Goal: Complete application form

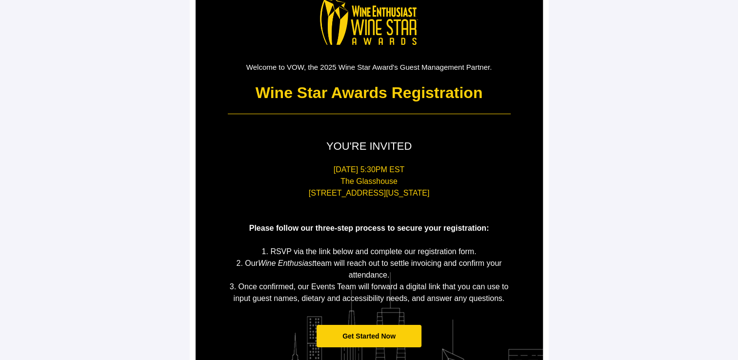
scroll to position [181, 0]
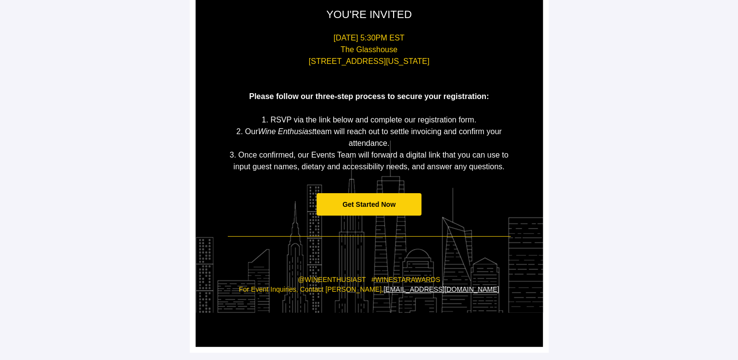
click at [364, 212] on span "Get Started Now" at bounding box center [368, 204] width 105 height 23
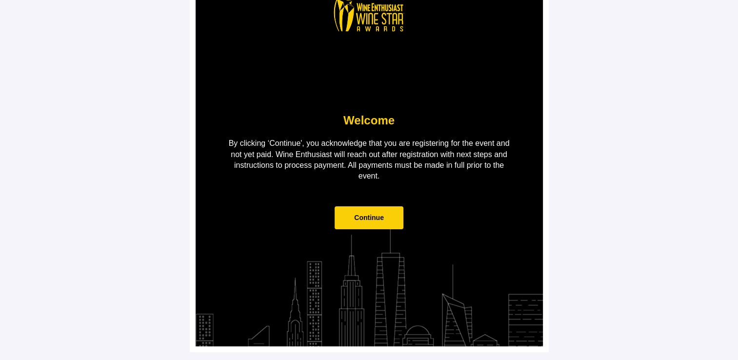
scroll to position [0, 0]
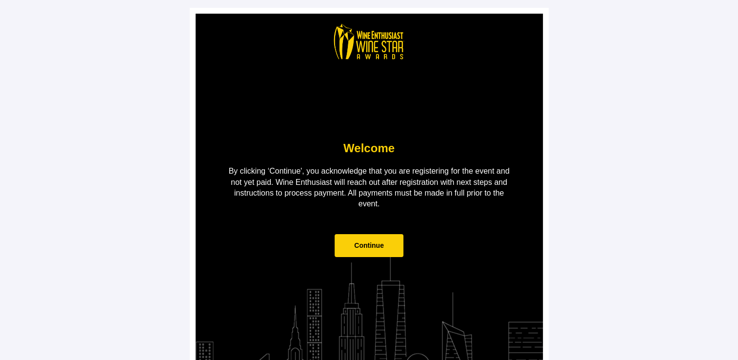
click at [363, 225] on td "Continue" at bounding box center [369, 250] width 293 height 52
click at [363, 239] on span "Continue" at bounding box center [369, 245] width 69 height 23
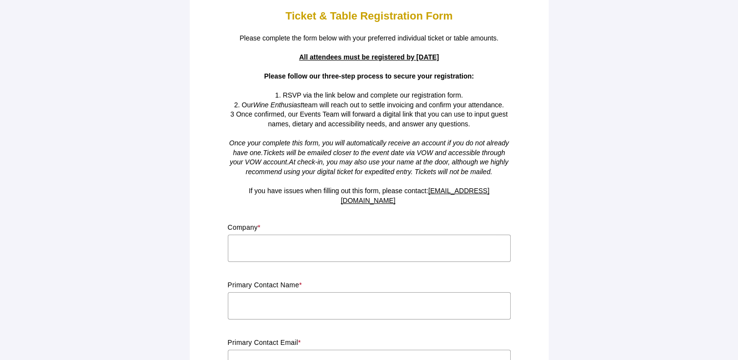
scroll to position [49, 0]
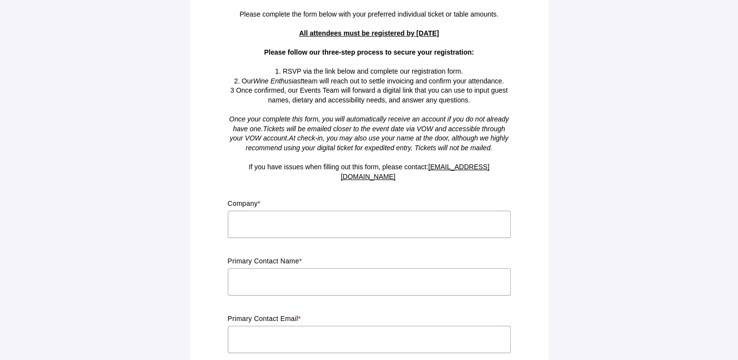
click at [279, 217] on input "text" at bounding box center [369, 224] width 283 height 27
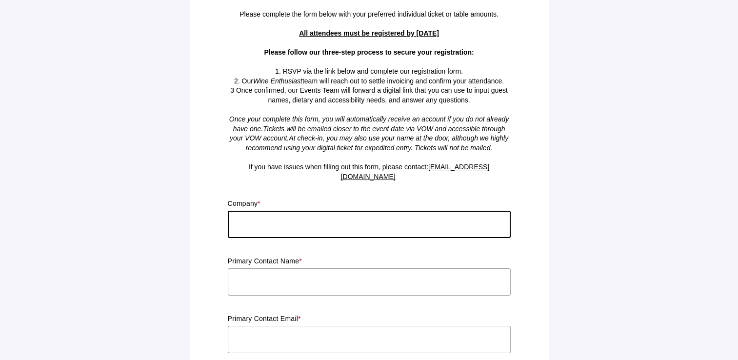
type input "Bronco Wine Company"
type input "[PERSON_NAME]"
type input "[US_STATE]"
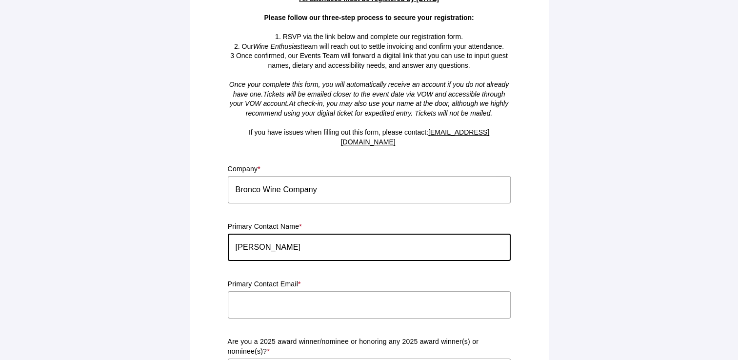
drag, startPoint x: 314, startPoint y: 238, endPoint x: 230, endPoint y: 235, distance: 83.9
click at [230, 235] on input "[PERSON_NAME]" at bounding box center [369, 247] width 283 height 27
type input "[PERSON_NAME]"
type input "[PERSON_NAME][EMAIL_ADDRESS][PERSON_NAME][DOMAIN_NAME]"
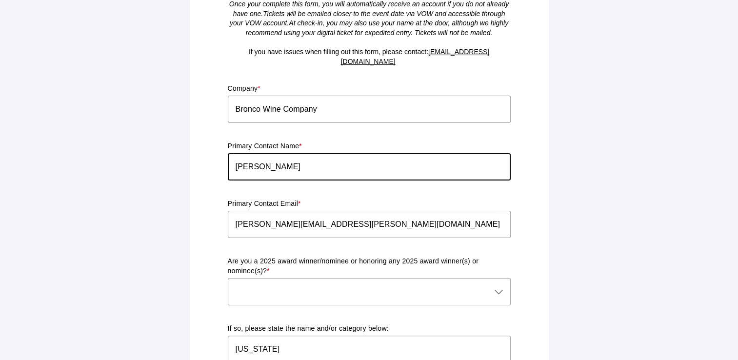
scroll to position [181, 0]
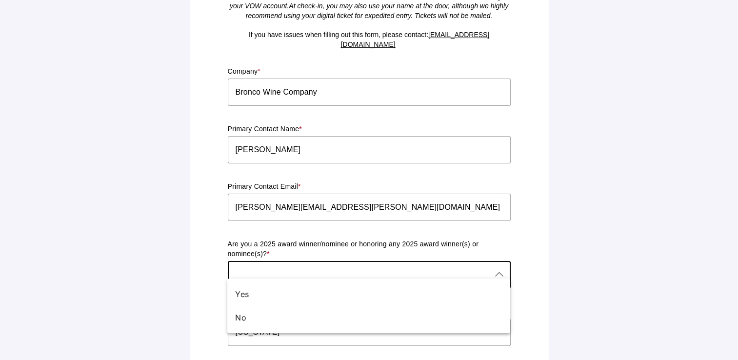
click at [298, 270] on div at bounding box center [359, 274] width 263 height 27
click at [276, 313] on div "No" at bounding box center [364, 318] width 259 height 12
type input "No"
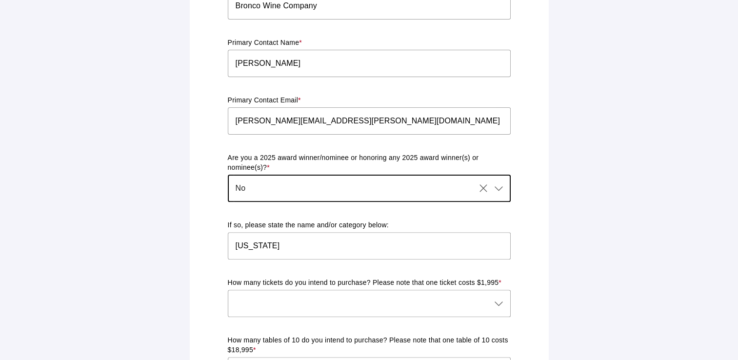
scroll to position [278, 0]
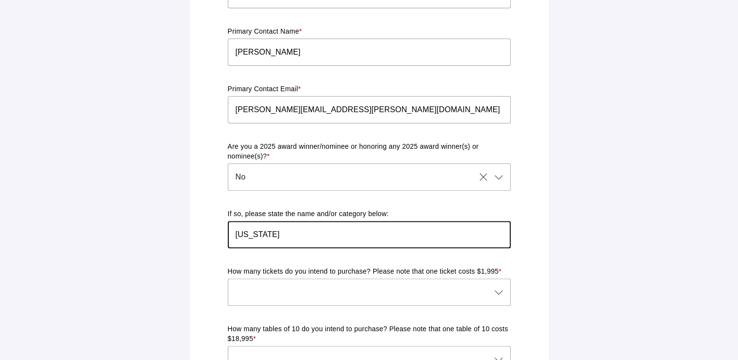
drag, startPoint x: 296, startPoint y: 229, endPoint x: 209, endPoint y: 225, distance: 86.9
click at [209, 225] on div "Ticket & Table Registration Form Please complete the form below with your prefe…" at bounding box center [369, 354] width 347 height 1239
click at [242, 285] on div at bounding box center [359, 291] width 263 height 27
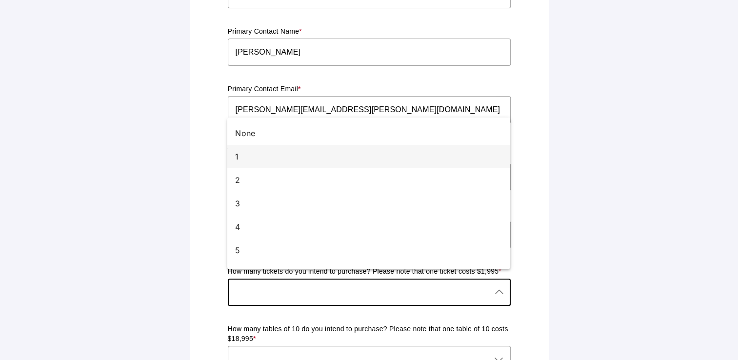
click at [245, 154] on div "1" at bounding box center [364, 157] width 259 height 12
type input "1"
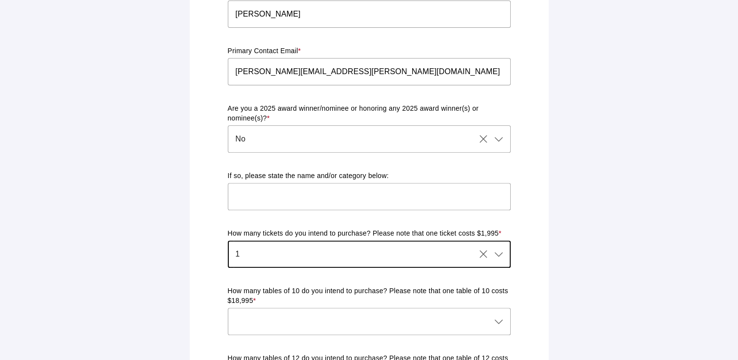
scroll to position [376, 0]
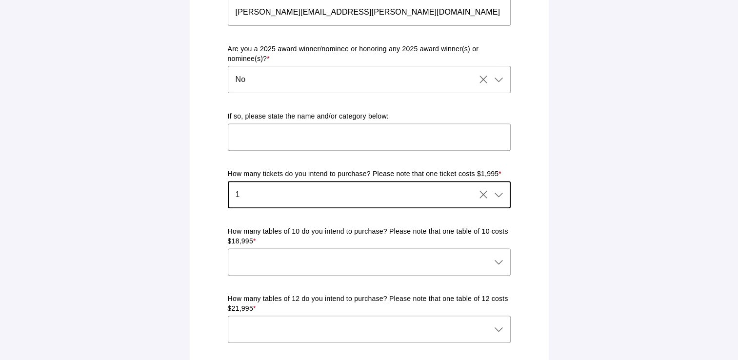
click at [276, 256] on div at bounding box center [359, 261] width 263 height 27
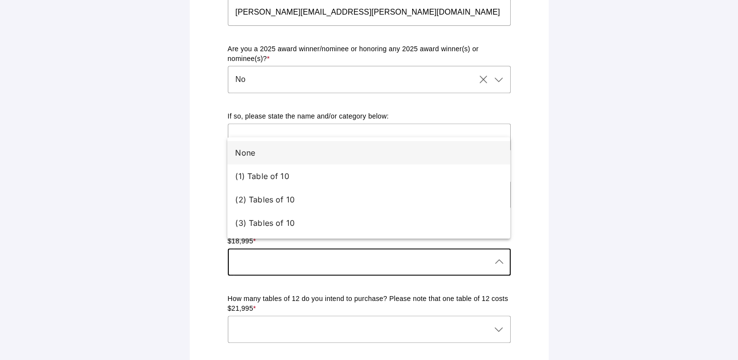
click at [249, 154] on div "None" at bounding box center [364, 153] width 259 height 12
type input "None"
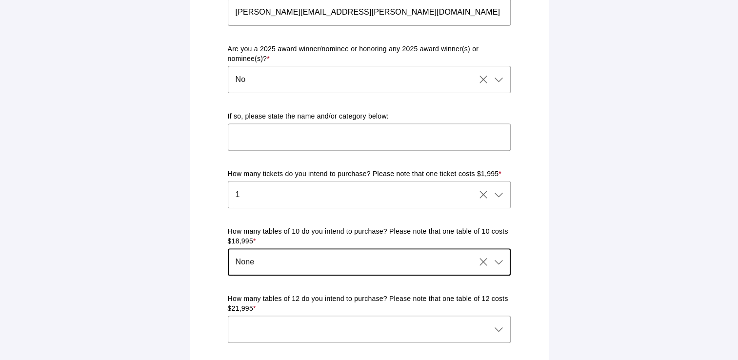
click at [261, 316] on div at bounding box center [359, 329] width 263 height 27
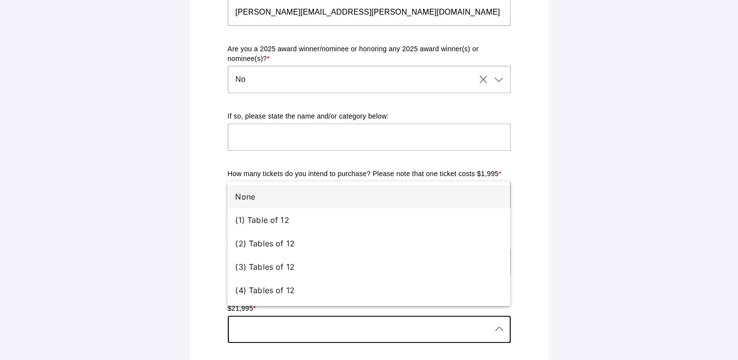
click at [252, 196] on div "None" at bounding box center [364, 197] width 259 height 12
type input "None"
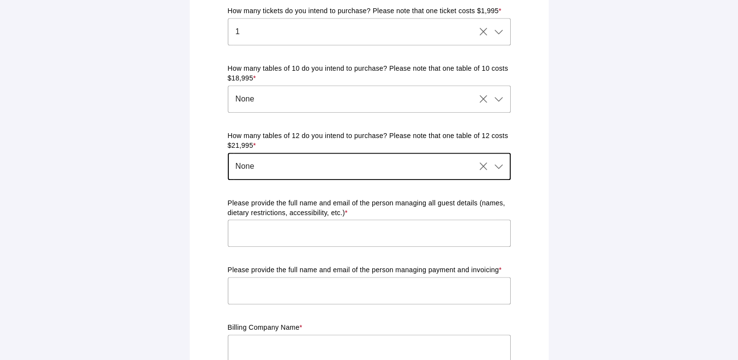
scroll to position [571, 0]
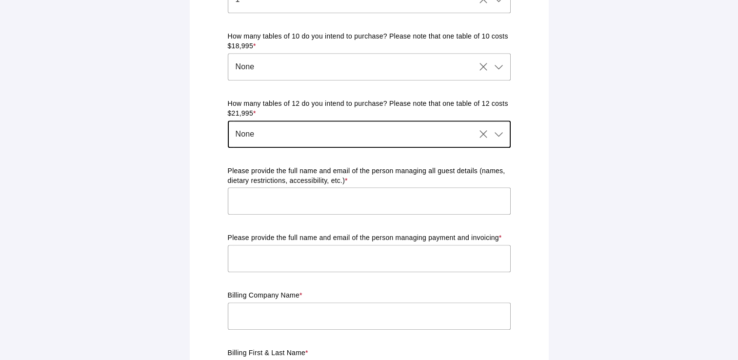
click at [261, 201] on input "text" at bounding box center [369, 200] width 283 height 27
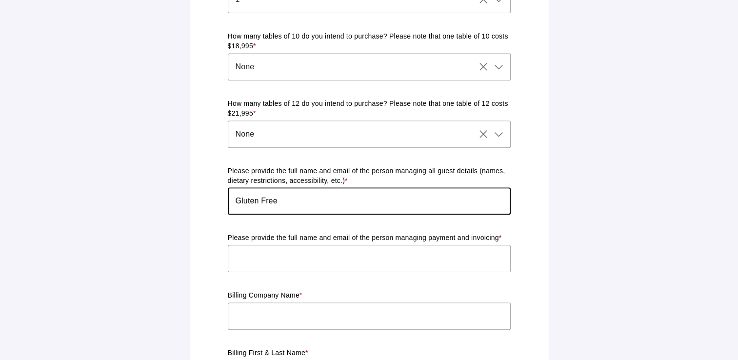
type input "Gluten Free"
click at [250, 245] on input "text" at bounding box center [369, 258] width 283 height 27
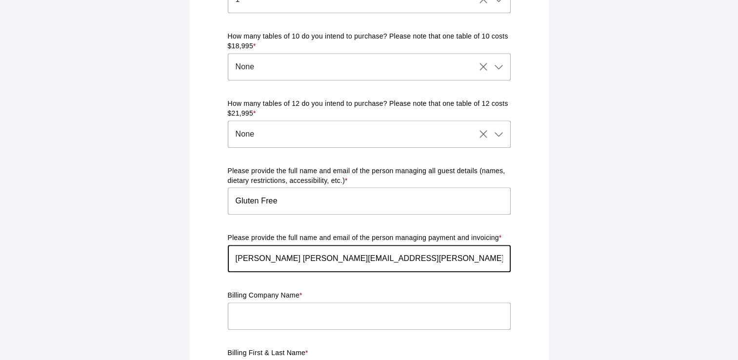
type input "[PERSON_NAME] [PERSON_NAME][EMAIL_ADDRESS][PERSON_NAME][DOMAIN_NAME]"
click at [259, 307] on input "text" at bounding box center [369, 315] width 283 height 27
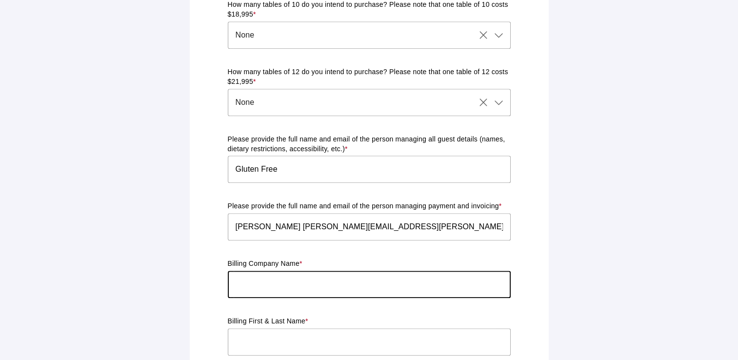
scroll to position [620, 0]
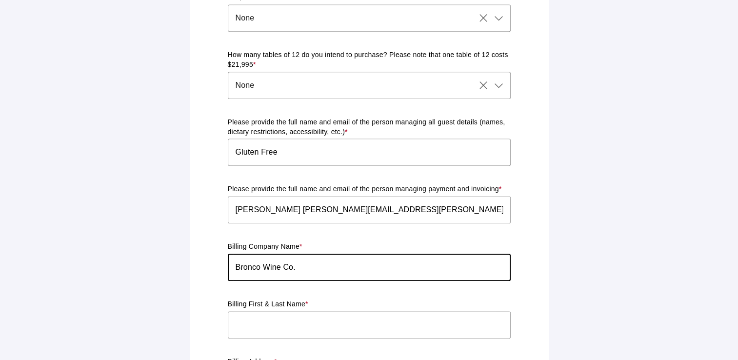
type input "Bronco Wine Co."
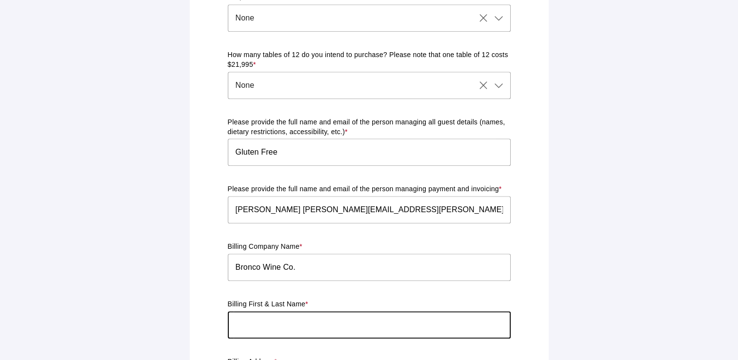
click at [260, 321] on input "text" at bounding box center [369, 324] width 283 height 27
type input "b"
type input "B"
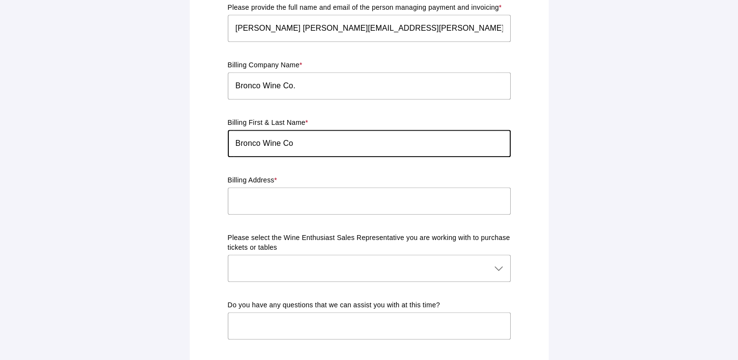
scroll to position [815, 0]
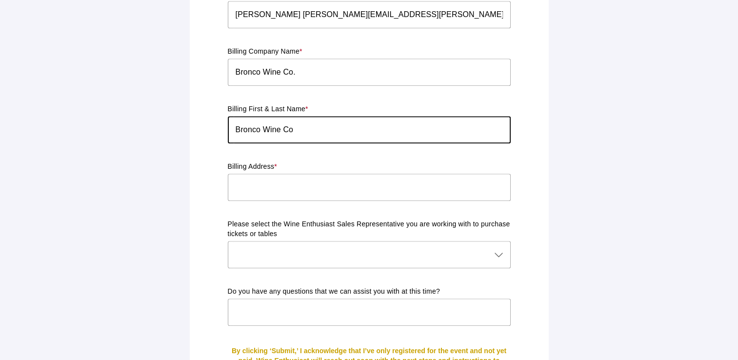
type input "Bronco Wine Co"
click at [242, 163] on div "Billing Address *" at bounding box center [369, 187] width 283 height 50
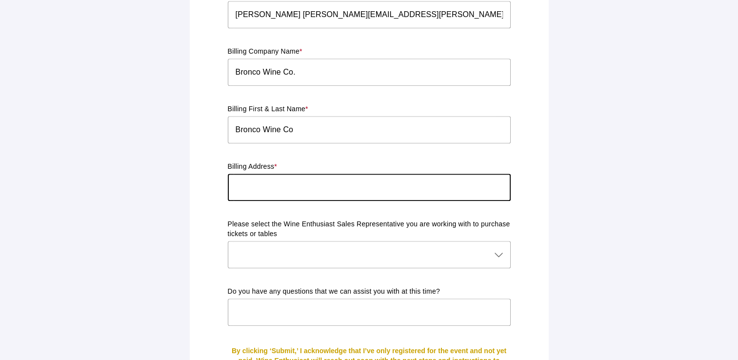
click at [243, 176] on input "text" at bounding box center [369, 187] width 283 height 27
type input "[STREET_ADDRESS]"
click at [271, 245] on div at bounding box center [359, 254] width 263 height 27
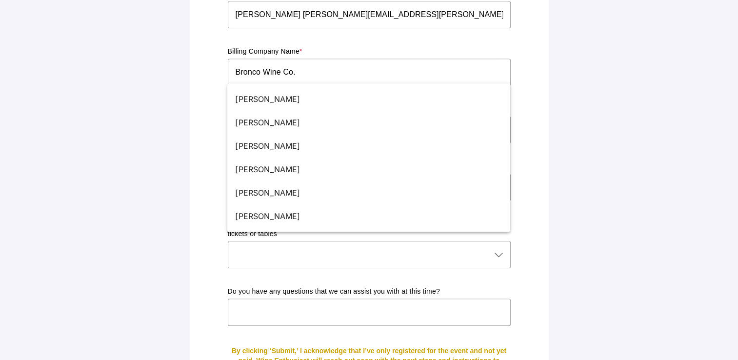
click at [262, 287] on p "Do you have any questions that we can assist you with at this time?" at bounding box center [369, 292] width 283 height 10
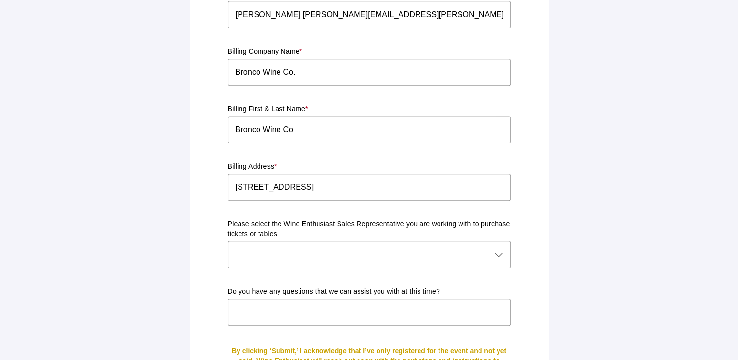
scroll to position [896, 0]
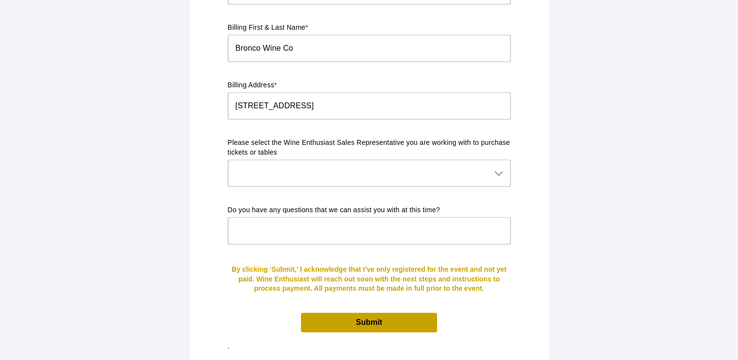
click at [344, 316] on span "Submit" at bounding box center [369, 322] width 136 height 19
